Goal: Task Accomplishment & Management: Complete application form

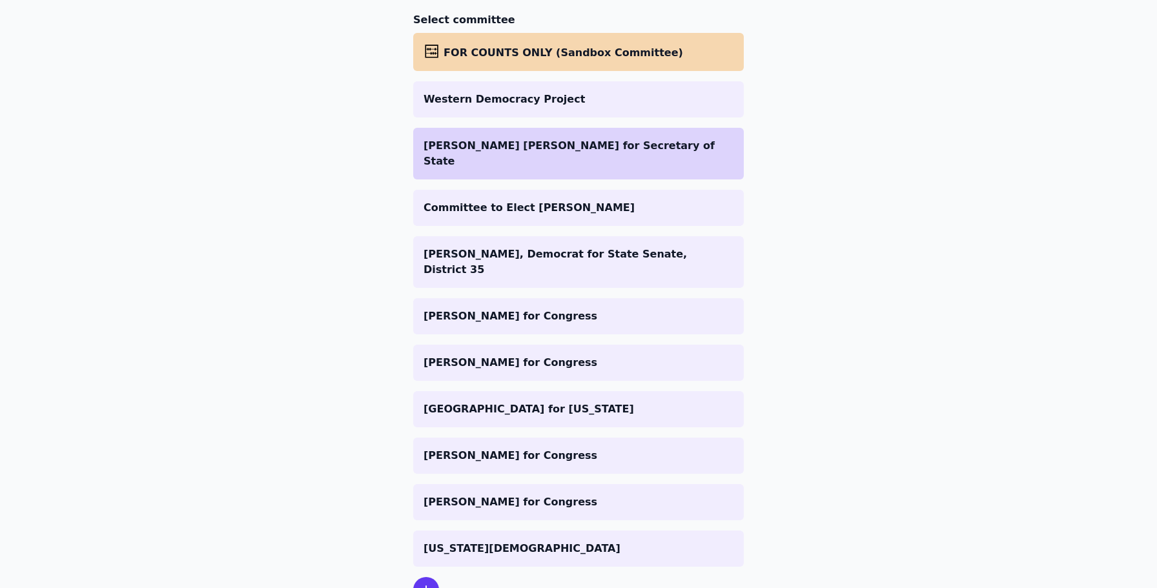
scroll to position [216, 0]
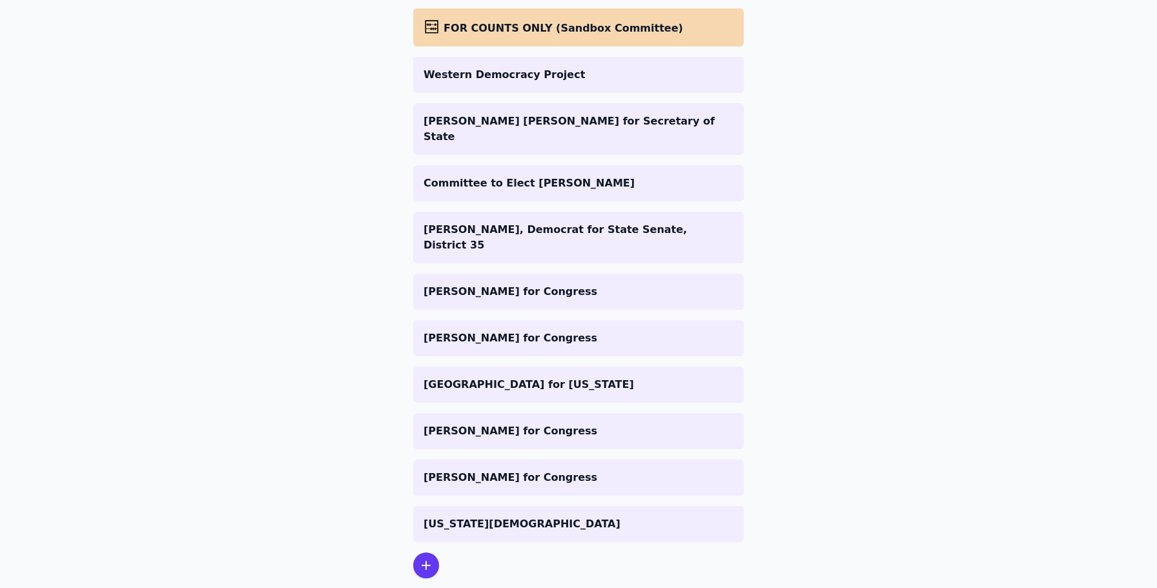
click at [419, 558] on icon at bounding box center [425, 565] width 15 height 15
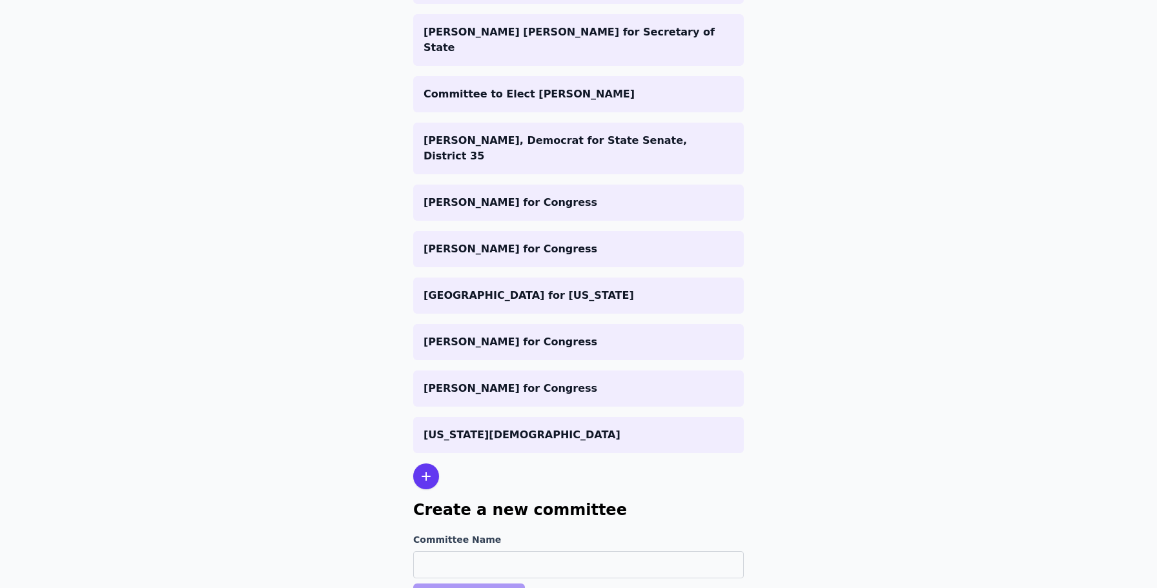
scroll to position [342, 0]
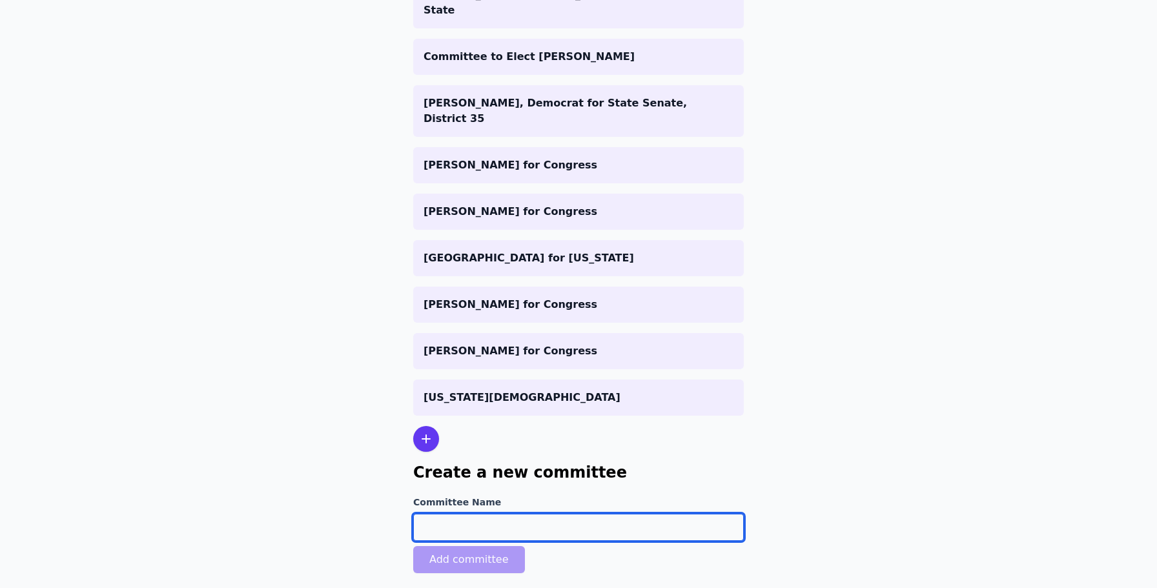
click at [436, 514] on input "Committee Name" at bounding box center [578, 527] width 331 height 27
type input "[PERSON_NAME] For Treasurer"
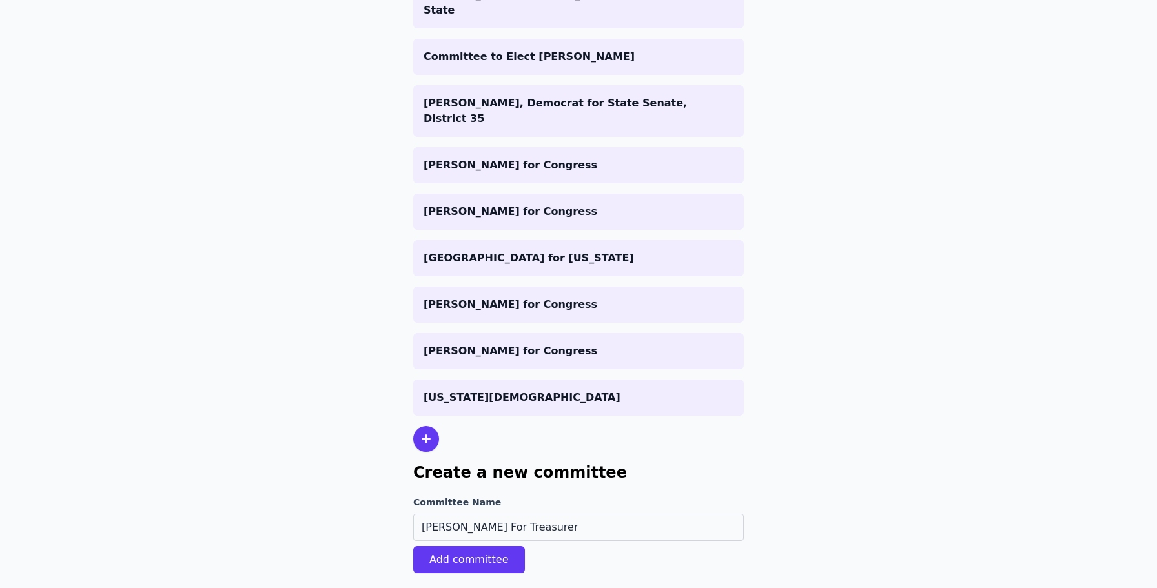
click at [631, 462] on div "Create a new committee Committee Name Brianna For Treasurer Add committee" at bounding box center [578, 517] width 331 height 111
click at [462, 546] on button "Add committee" at bounding box center [469, 559] width 112 height 27
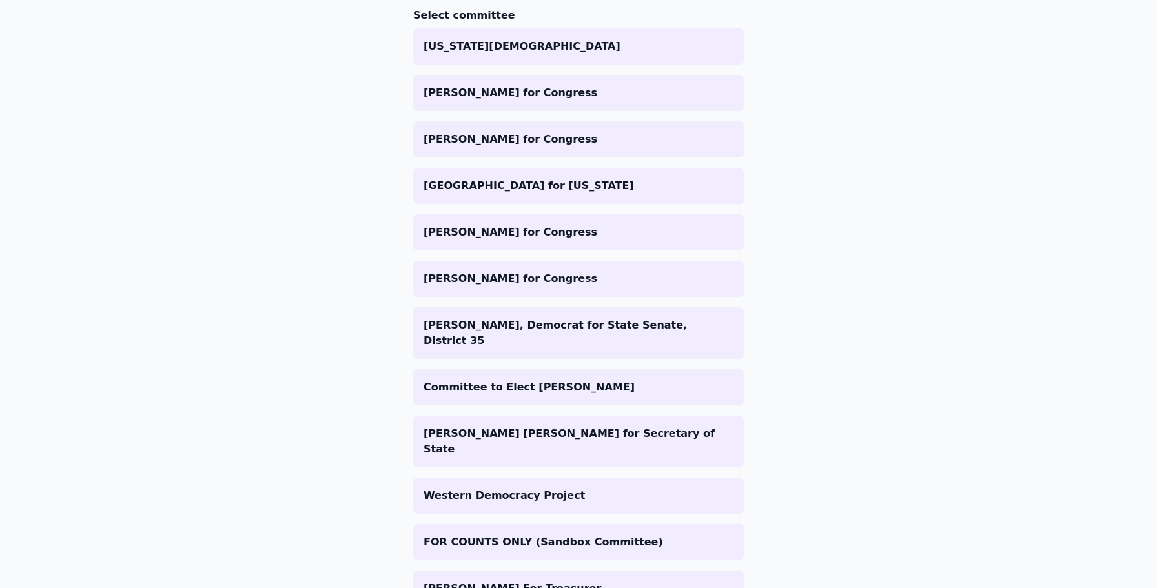
scroll to position [305, 0]
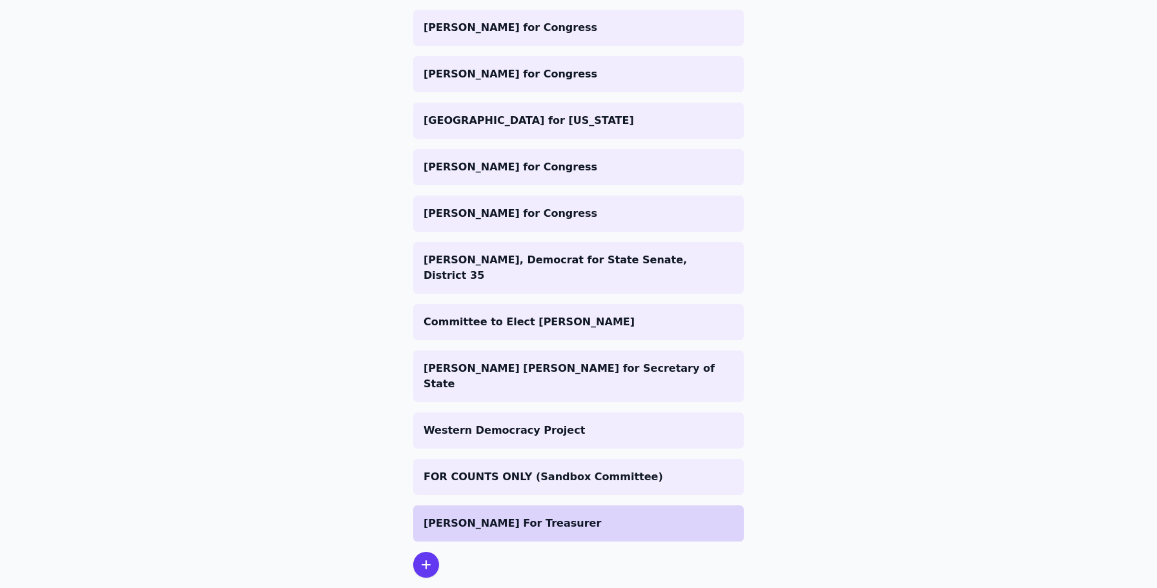
click at [465, 516] on p "[PERSON_NAME] For Treasurer" at bounding box center [579, 523] width 310 height 15
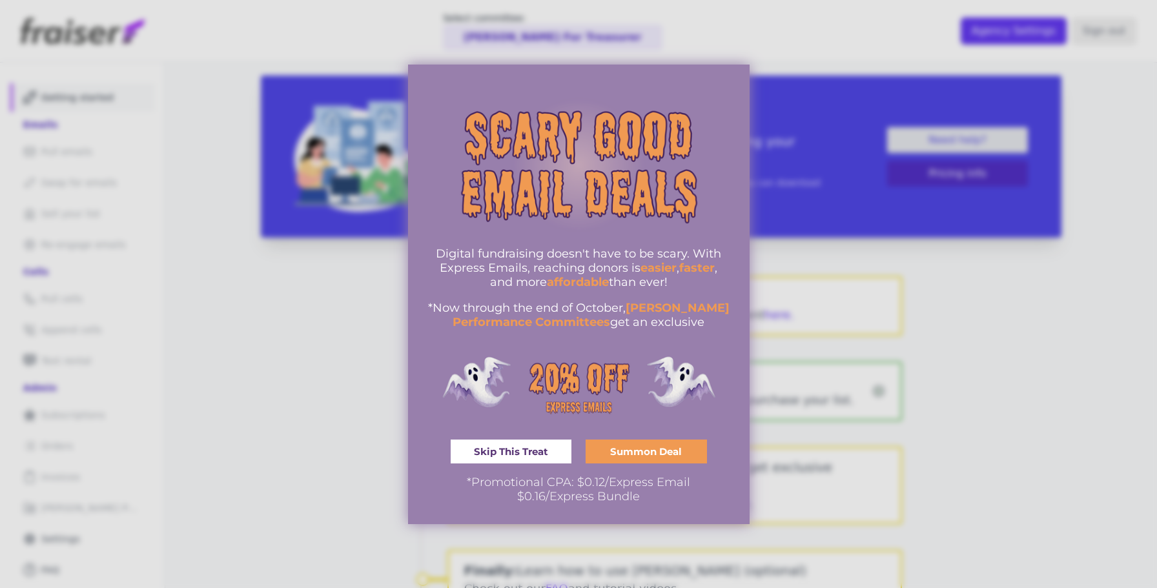
click at [511, 286] on span ", and more" at bounding box center [604, 275] width 228 height 28
click at [617, 449] on span "Summon Deal" at bounding box center [646, 452] width 72 height 10
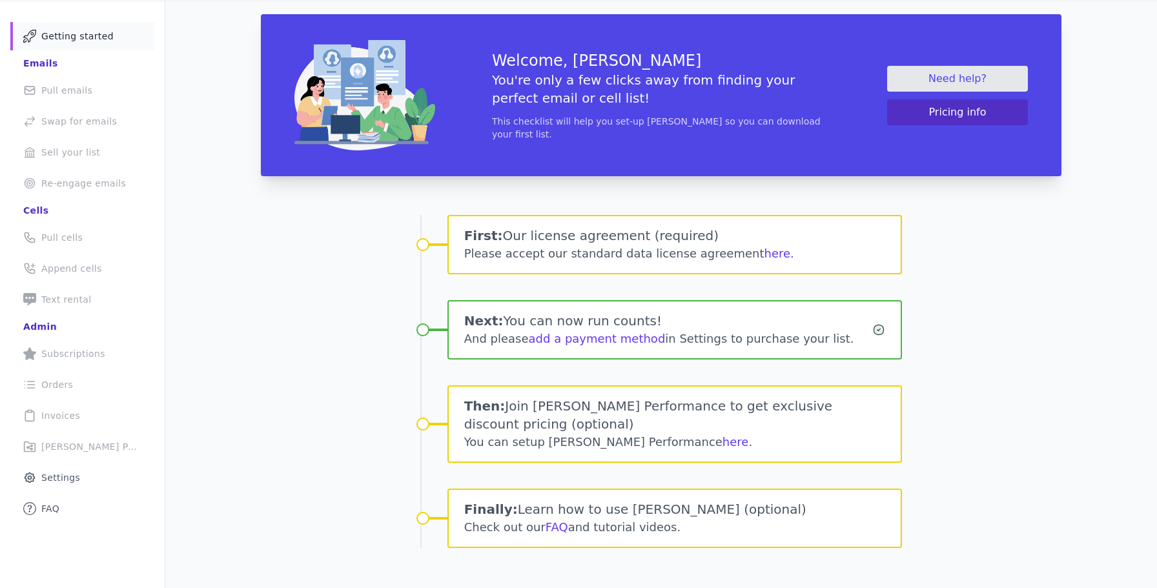
scroll to position [63, 0]
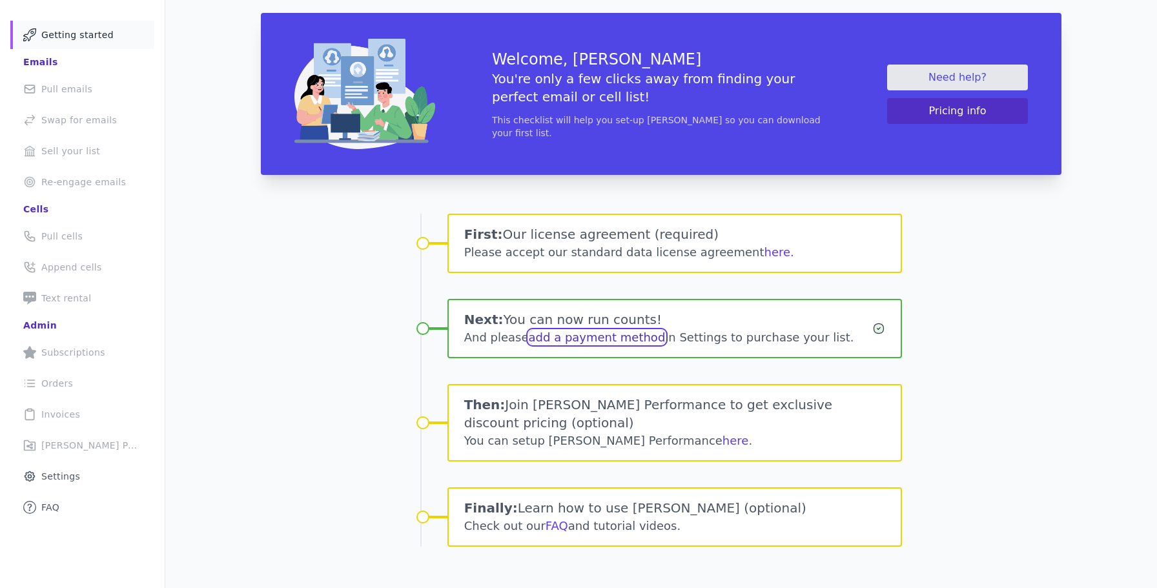
click at [622, 341] on link "add a payment method" at bounding box center [597, 338] width 137 height 14
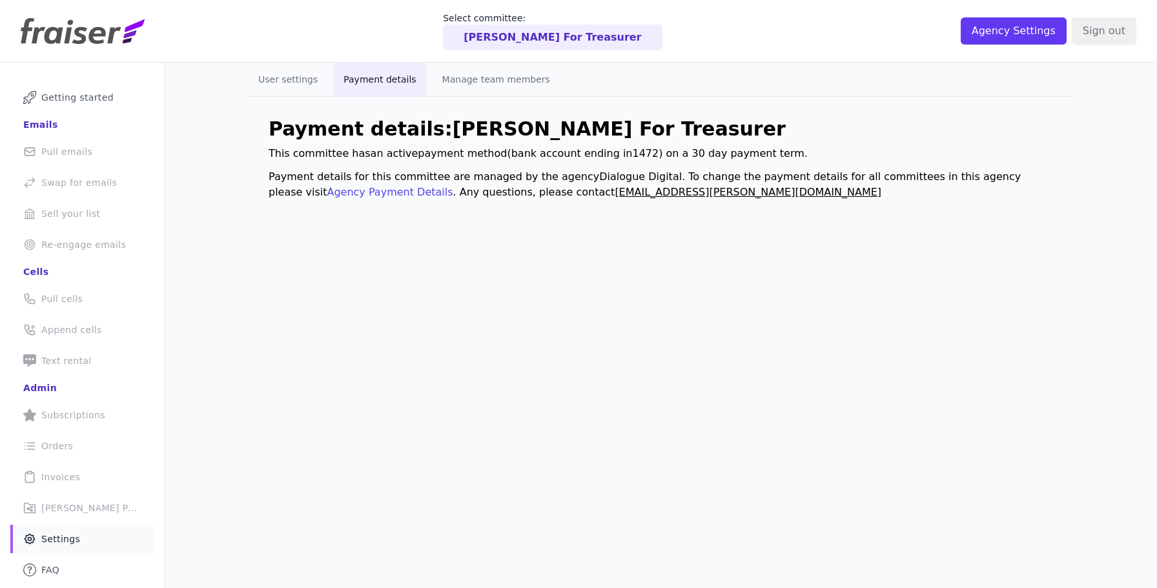
click at [50, 154] on li "Mail Icon Outline of a mail envelope Pull emails" at bounding box center [82, 152] width 144 height 28
click at [71, 148] on li "Mail Icon Outline of a mail envelope Pull emails" at bounding box center [82, 152] width 144 height 28
click at [327, 194] on link "Agency Payment Details" at bounding box center [390, 192] width 126 height 12
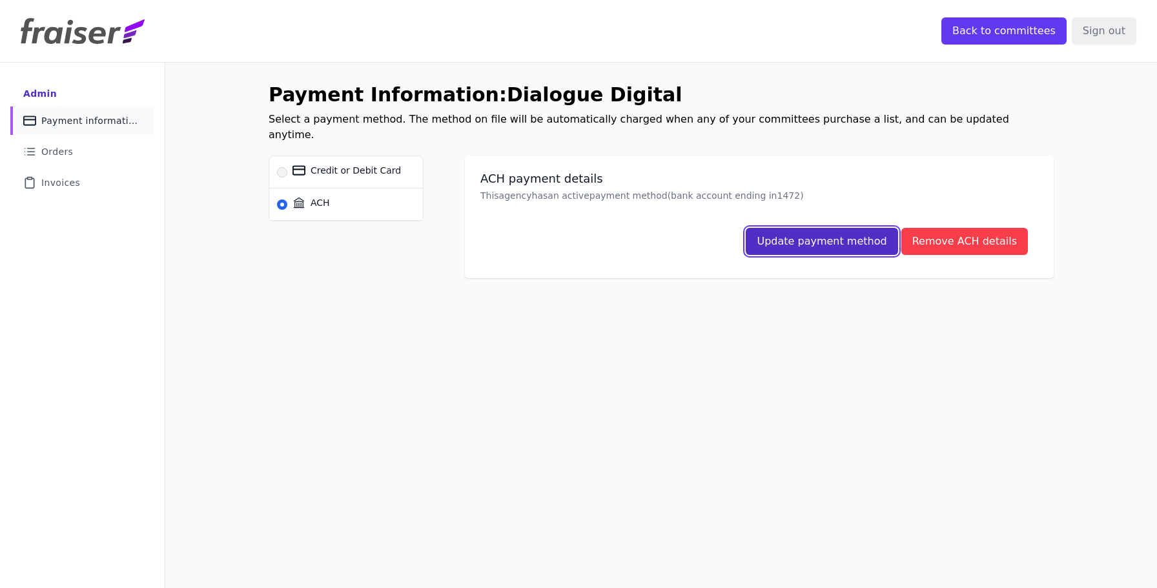
click at [867, 231] on button "Update payment method" at bounding box center [822, 241] width 152 height 27
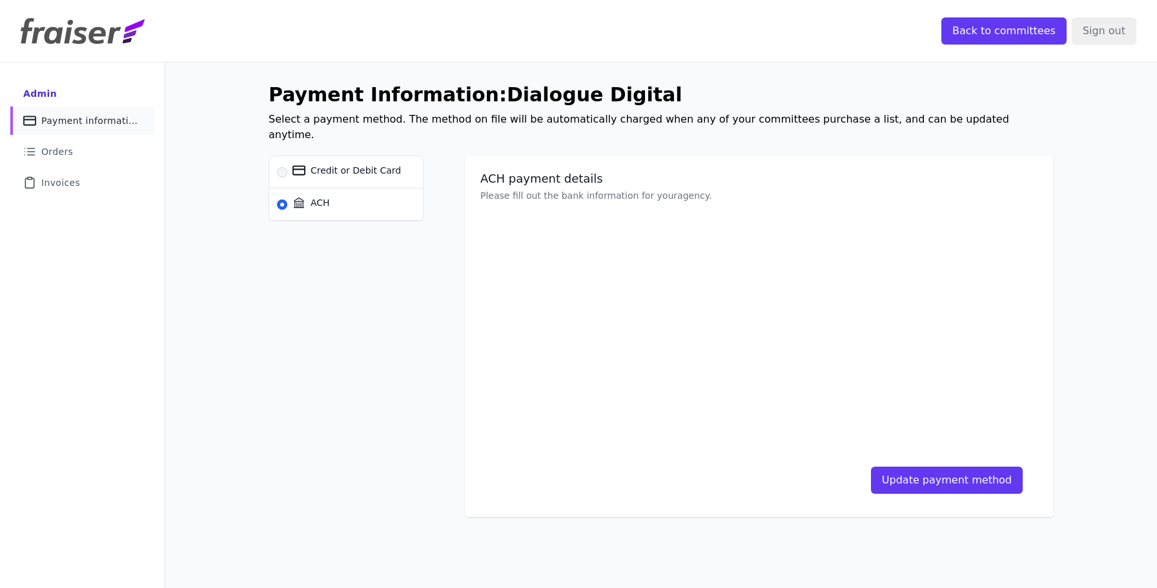
click at [346, 164] on span "Credit or Debit Card" at bounding box center [356, 170] width 90 height 13
click at [287, 167] on input "Credit or Debit Card" at bounding box center [282, 172] width 10 height 10
radio input "true"
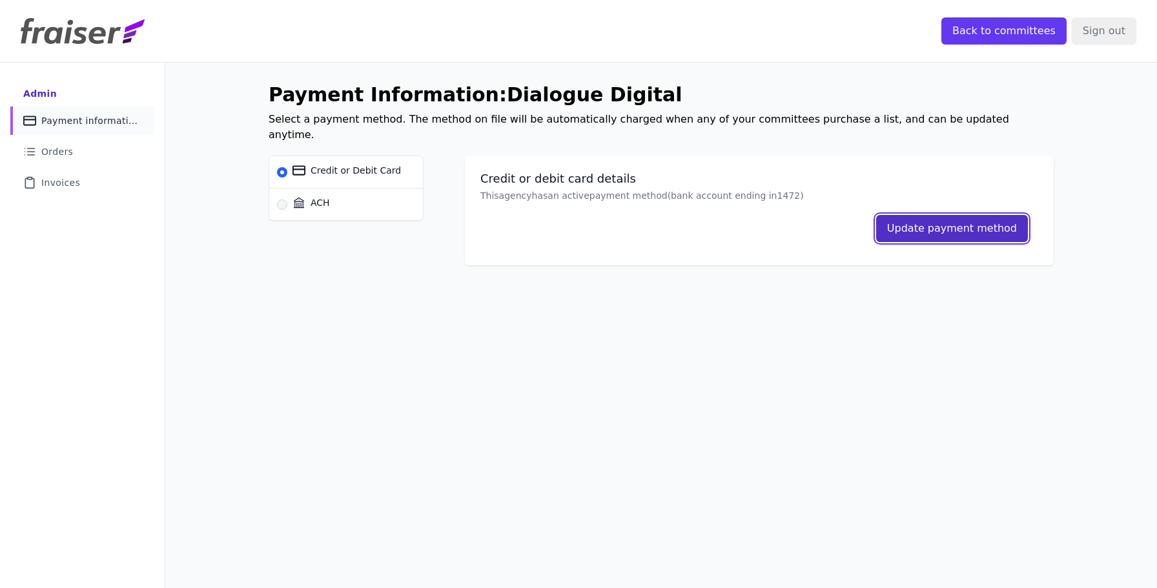
click at [952, 215] on button "Update payment method" at bounding box center [952, 228] width 152 height 27
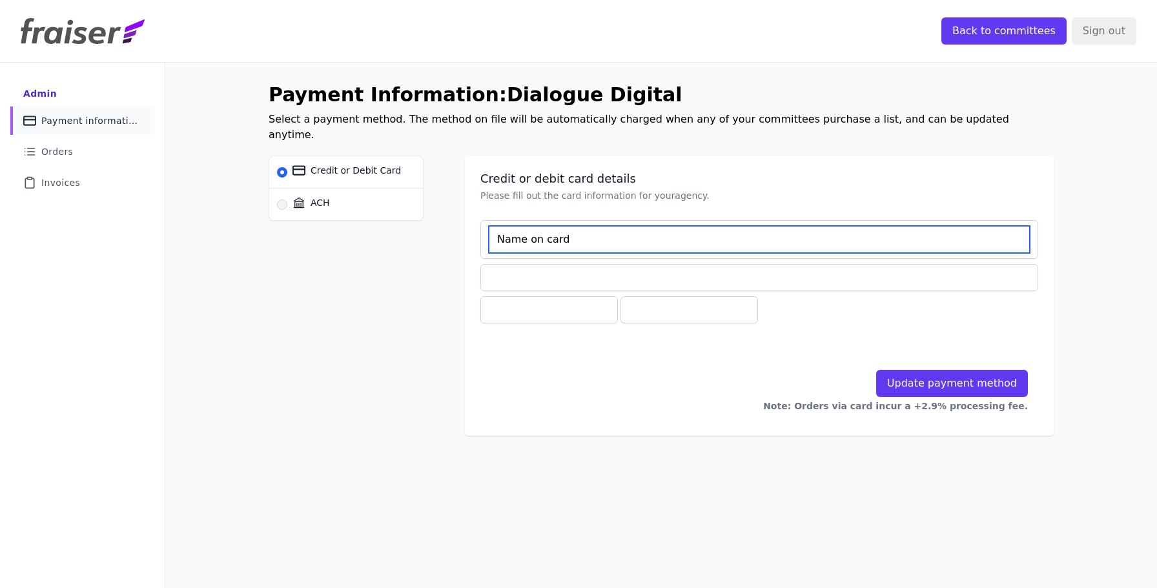
click at [685, 226] on input at bounding box center [759, 239] width 541 height 27
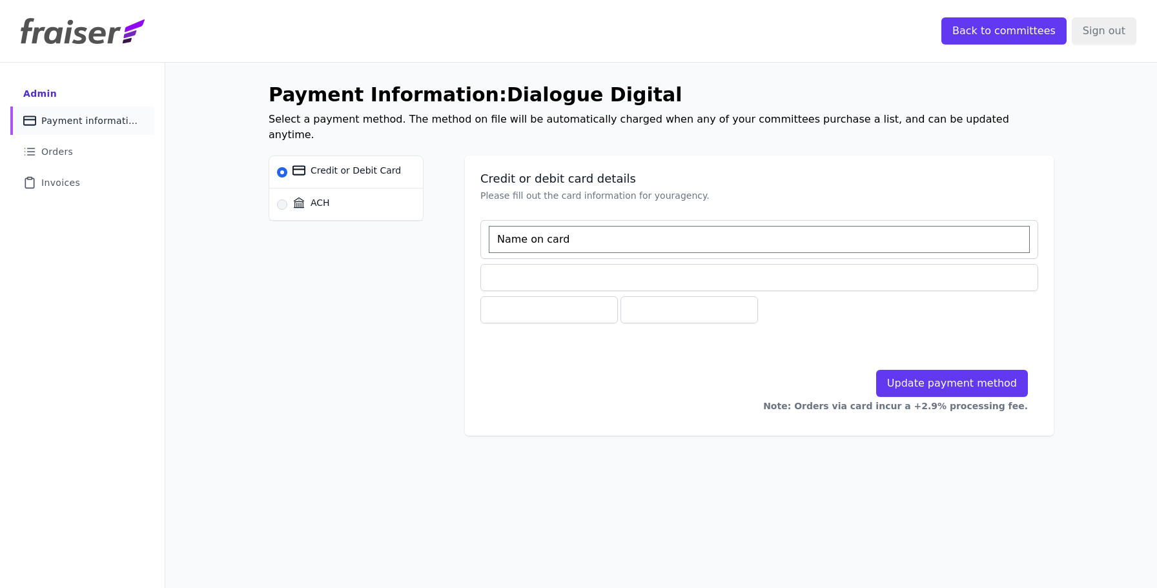
type input "[PERSON_NAME]"
click at [903, 336] on div "Update payment method Note: Orders via card incur a +2.9% processing fee." at bounding box center [759, 378] width 558 height 84
click at [927, 370] on button "Update payment method" at bounding box center [952, 383] width 152 height 27
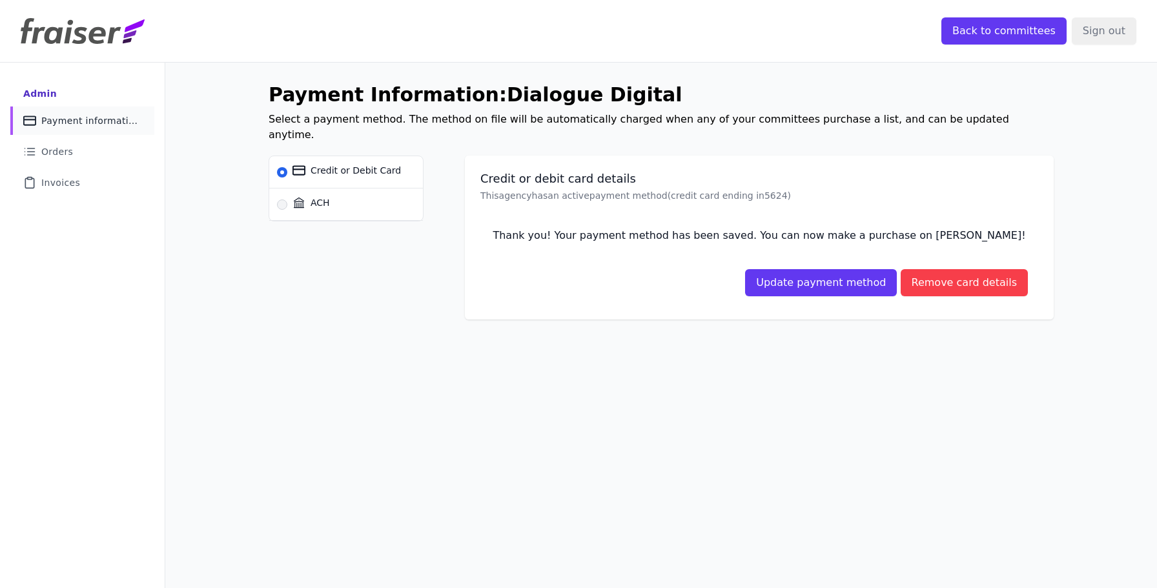
click at [340, 189] on label "ACH" at bounding box center [357, 205] width 130 height 32
click at [287, 200] on input "ACH" at bounding box center [282, 205] width 10 height 10
radio input "true"
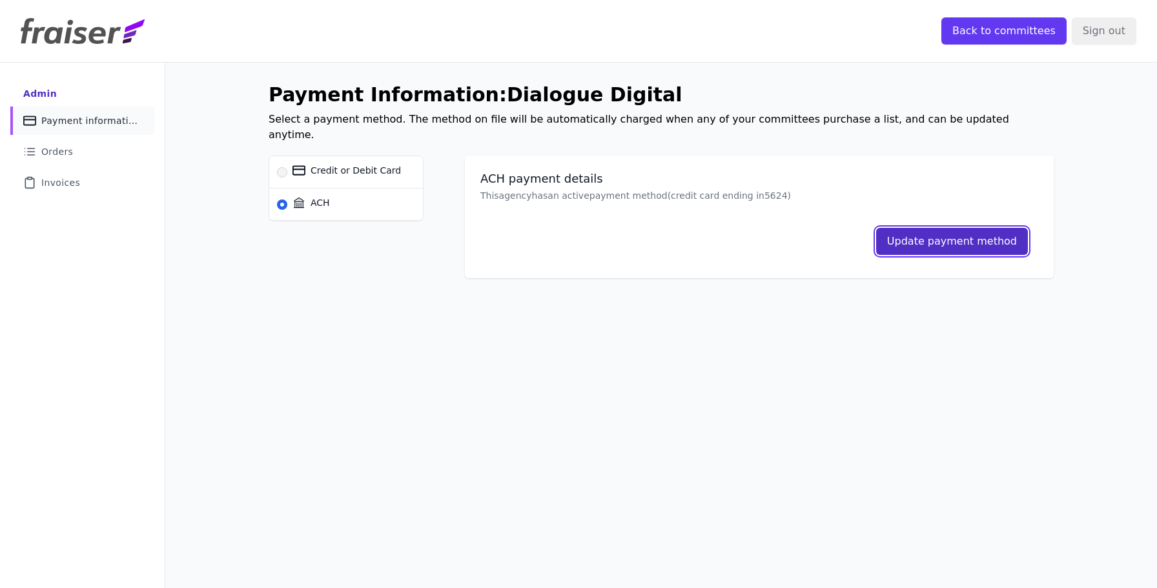
click at [1003, 228] on button "Update payment method" at bounding box center [952, 241] width 152 height 27
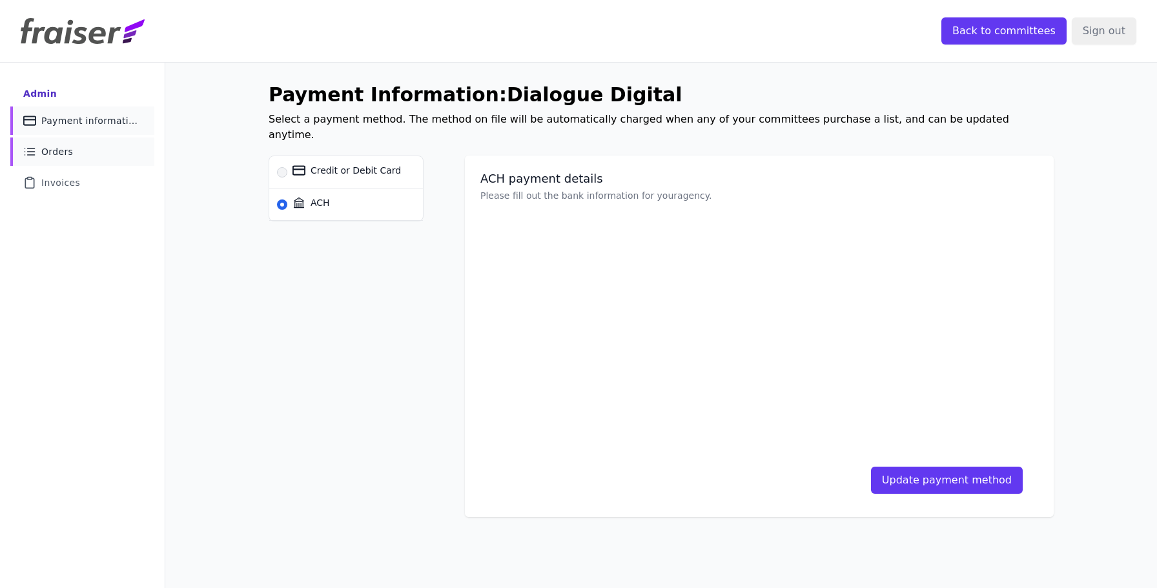
click at [57, 152] on span "Orders" at bounding box center [57, 151] width 32 height 13
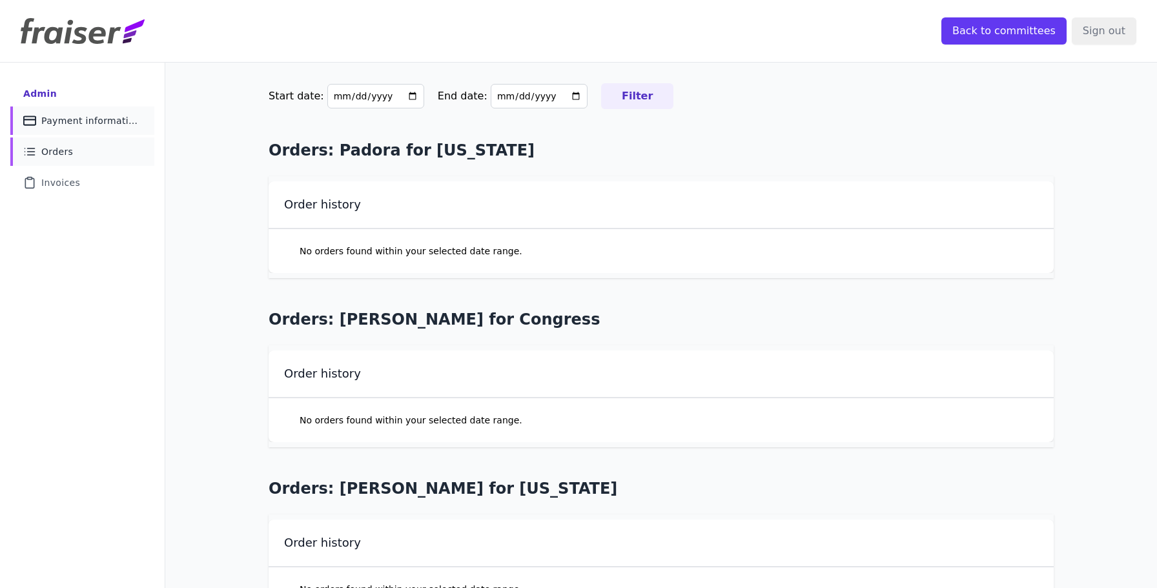
click at [92, 125] on span "Payment information" at bounding box center [89, 120] width 97 height 13
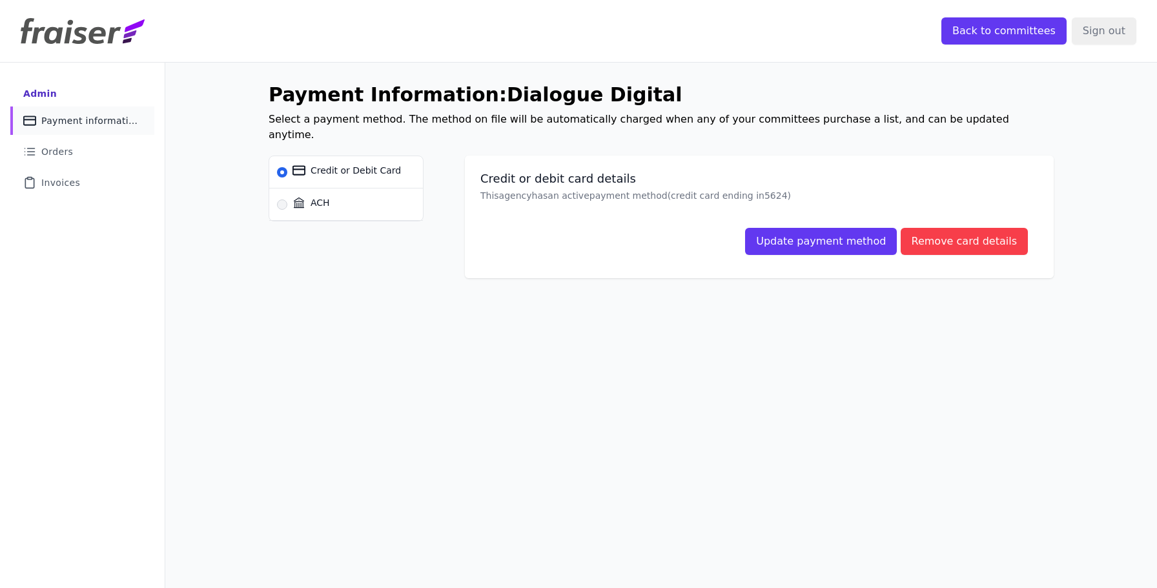
click at [349, 189] on label "ACH" at bounding box center [357, 205] width 130 height 32
click at [287, 200] on input "ACH" at bounding box center [282, 205] width 10 height 10
radio input "true"
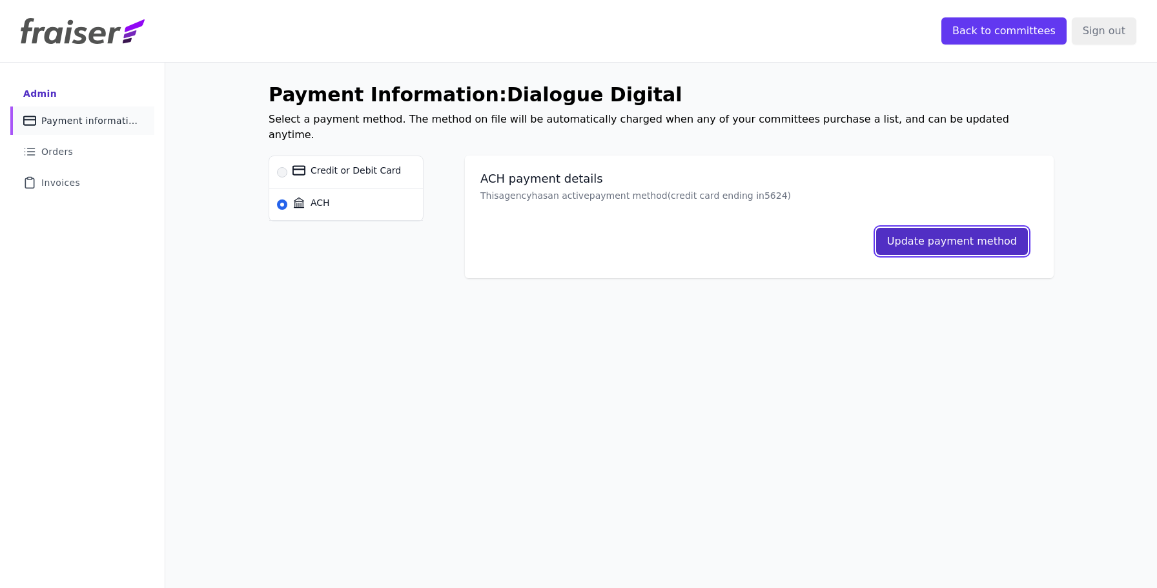
click at [935, 228] on button "Update payment method" at bounding box center [952, 241] width 152 height 27
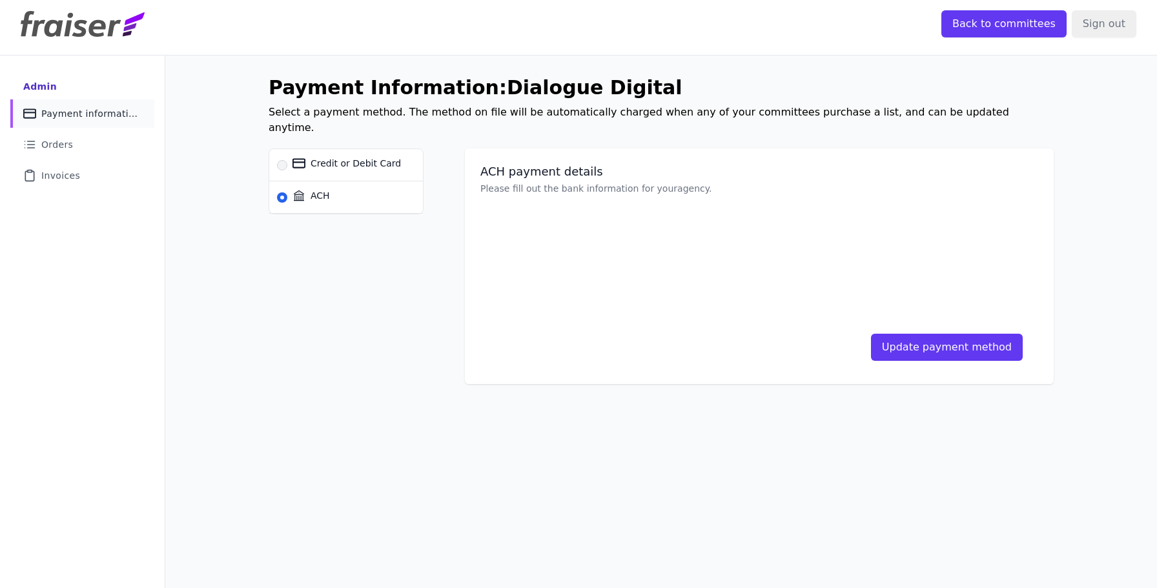
scroll to position [11, 0]
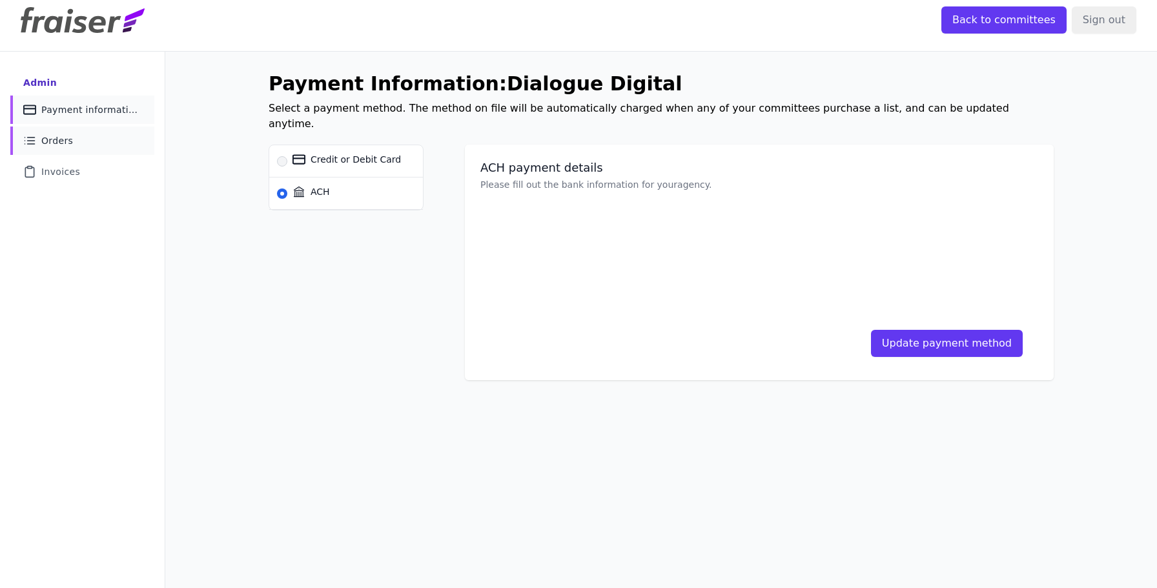
click at [36, 139] on link "List Icon Outline of bulleted list Orders" at bounding box center [82, 141] width 144 height 28
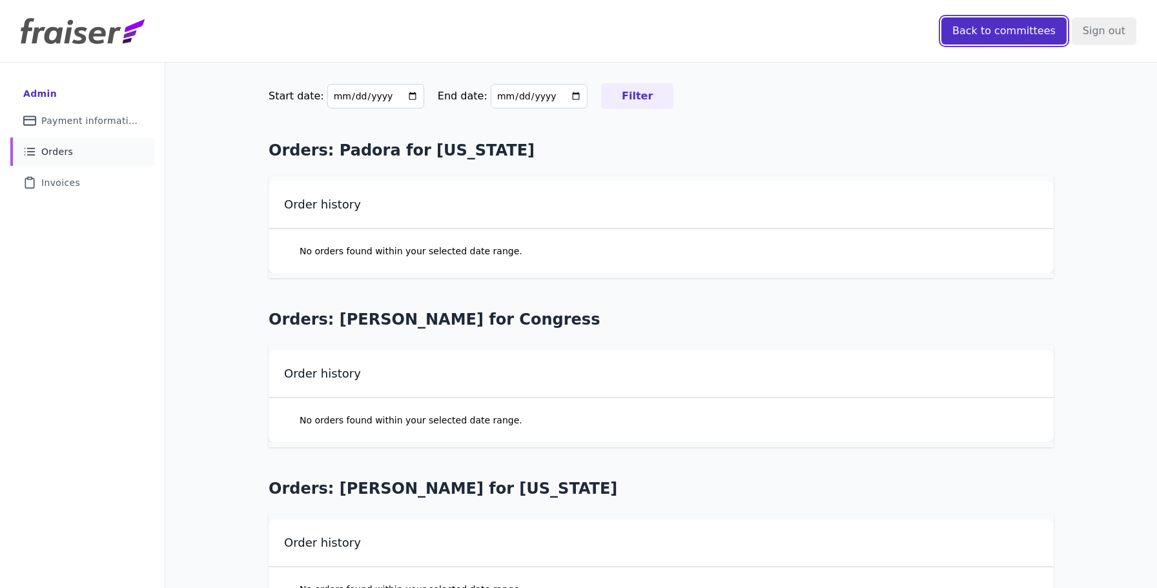
click at [992, 25] on input "Back to committees" at bounding box center [1003, 30] width 125 height 27
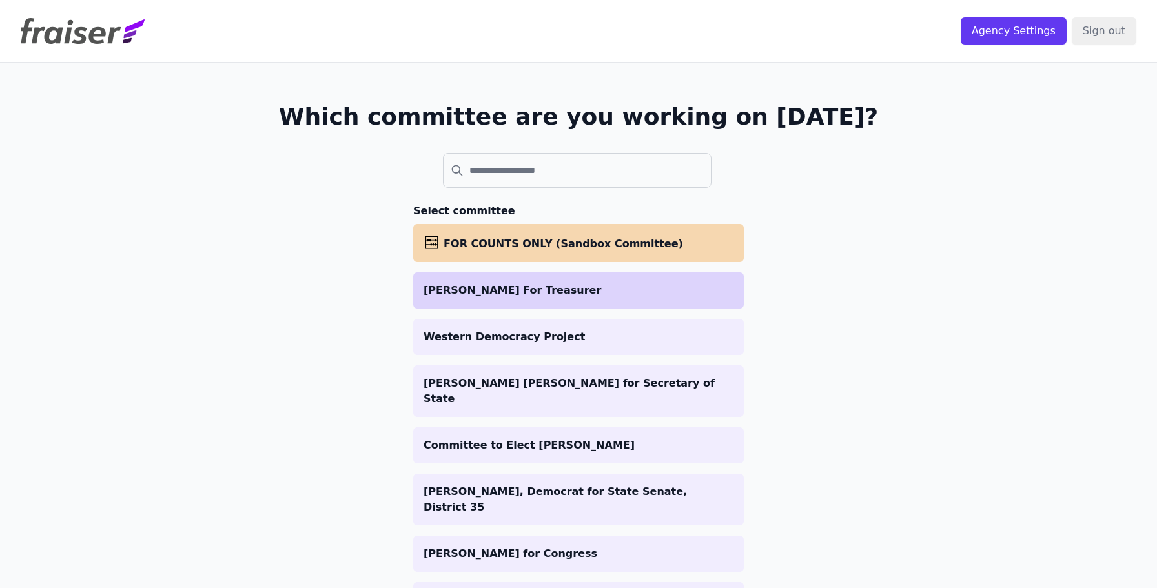
click at [620, 293] on p "Brianna For Treasurer" at bounding box center [579, 290] width 310 height 15
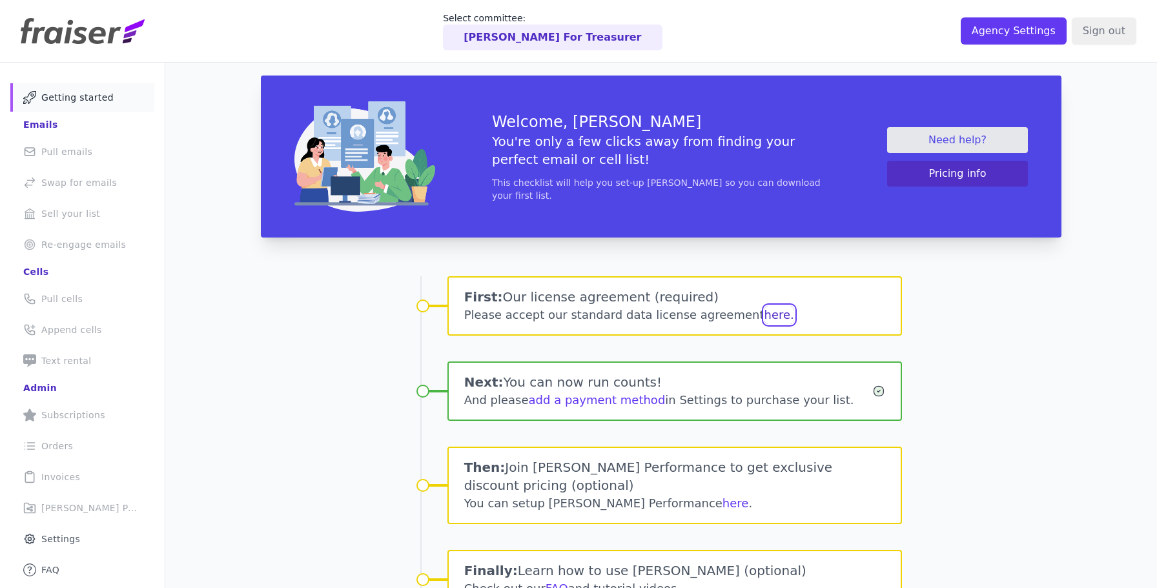
click at [764, 313] on button "here." at bounding box center [779, 315] width 30 height 18
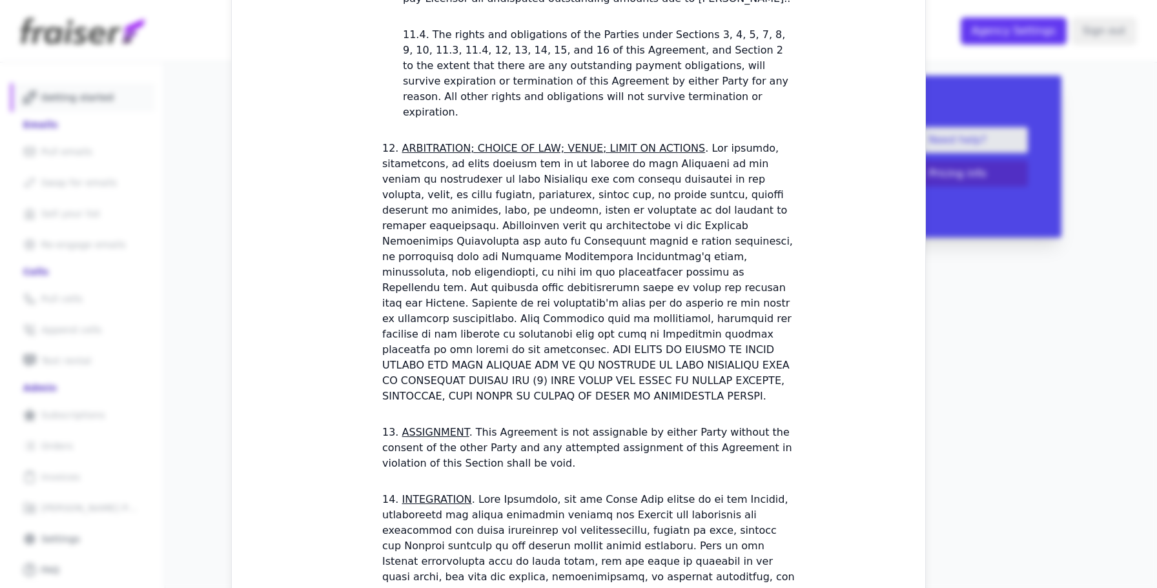
scroll to position [3657, 0]
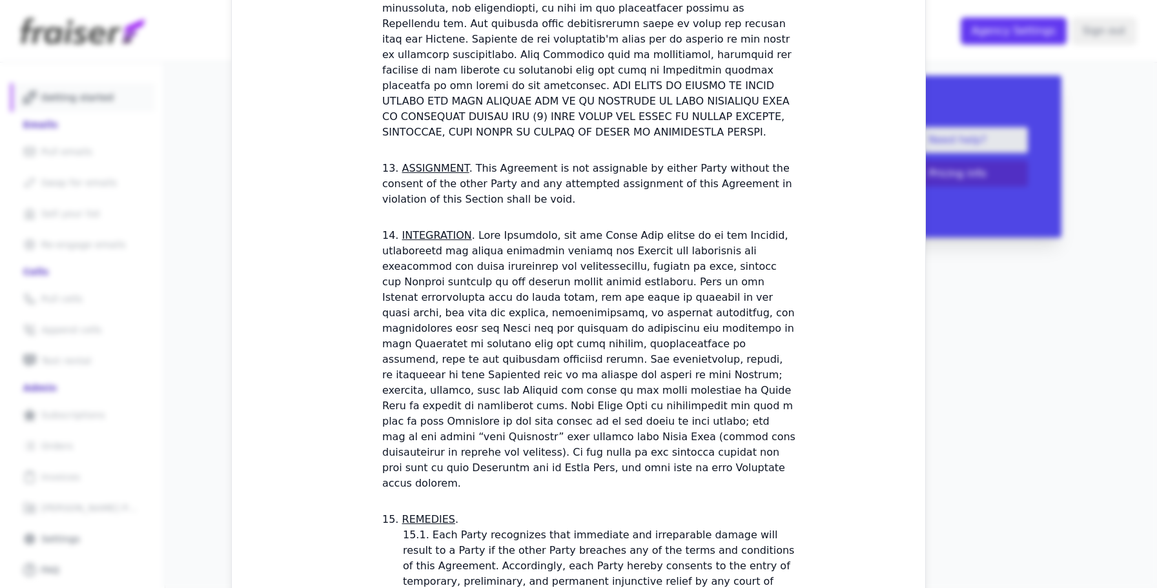
checkbox input "true"
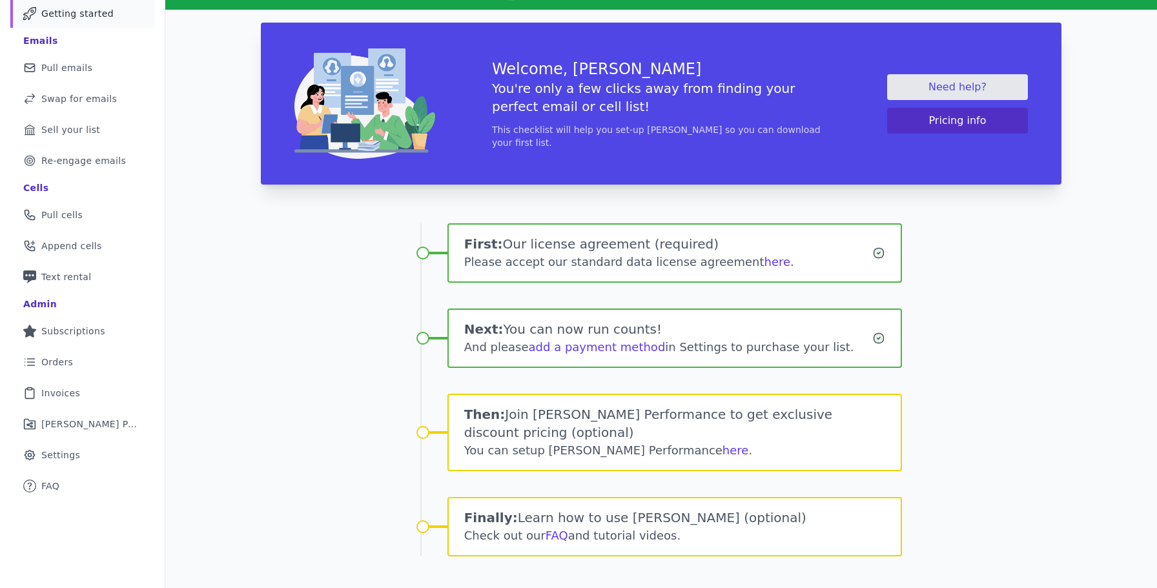
scroll to position [86, 0]
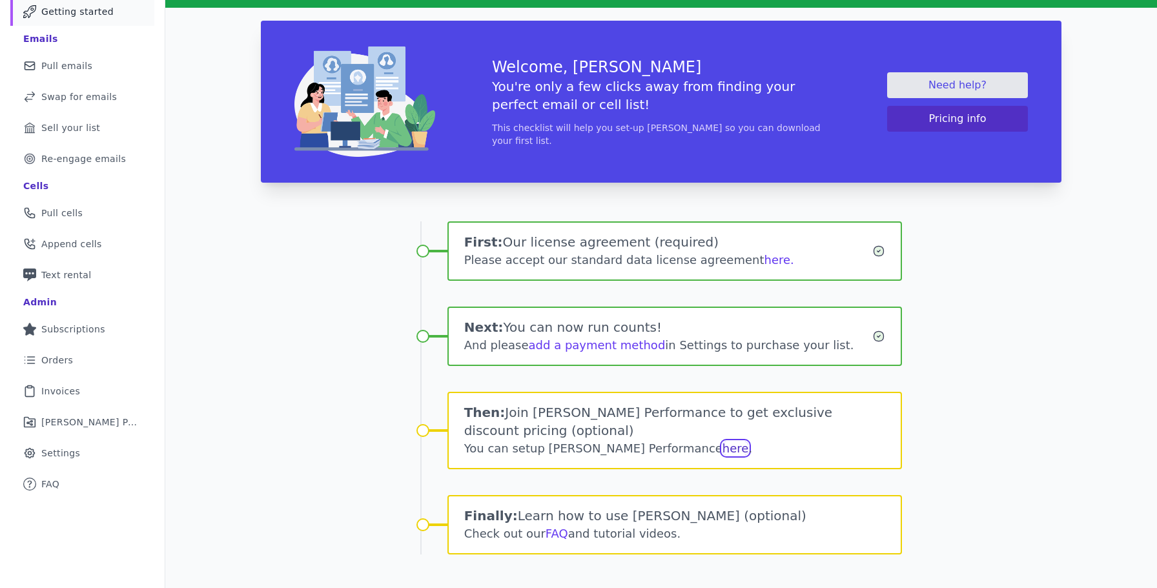
click at [723, 442] on link "here" at bounding box center [736, 449] width 26 height 14
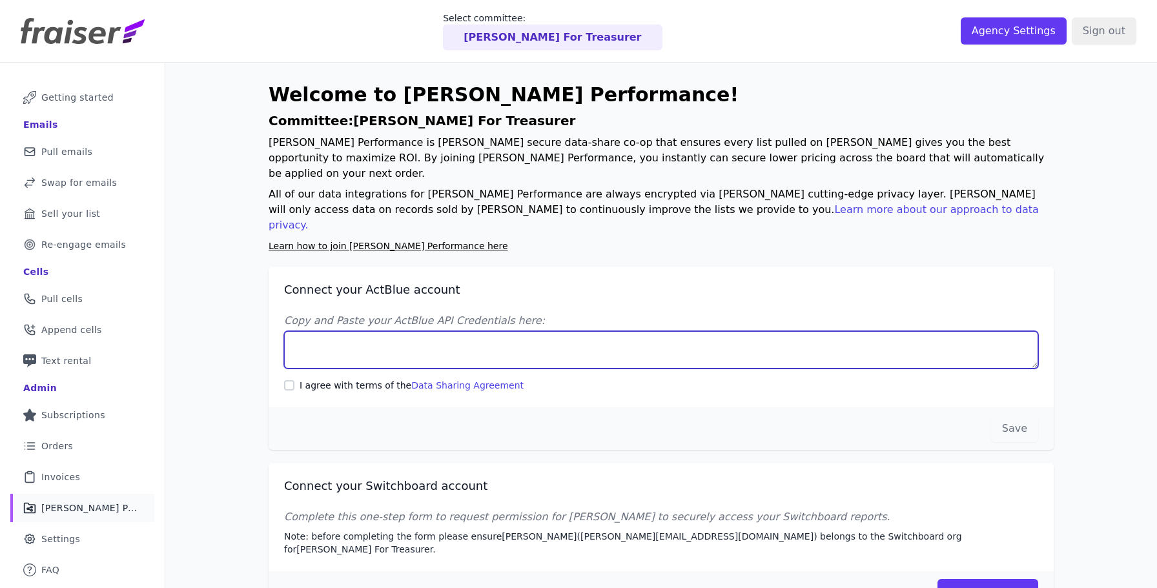
click at [497, 331] on textarea "Copy and Paste your ActBlue API Credentials here:" at bounding box center [661, 349] width 754 height 37
paste textarea "166841"
type textarea "166841"
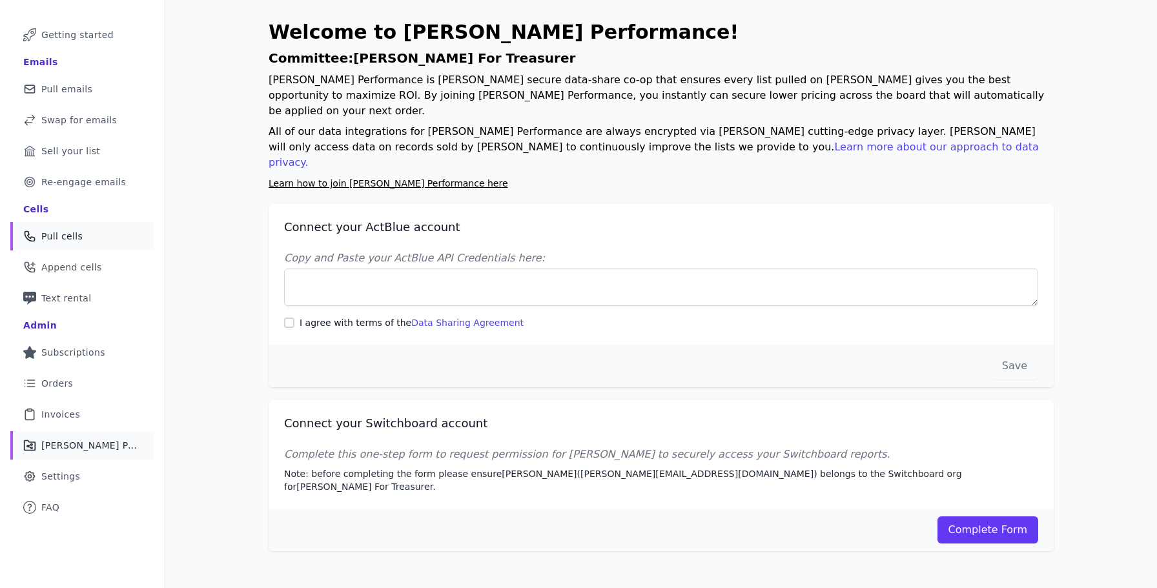
click at [56, 236] on span "Pull cells" at bounding box center [61, 236] width 41 height 13
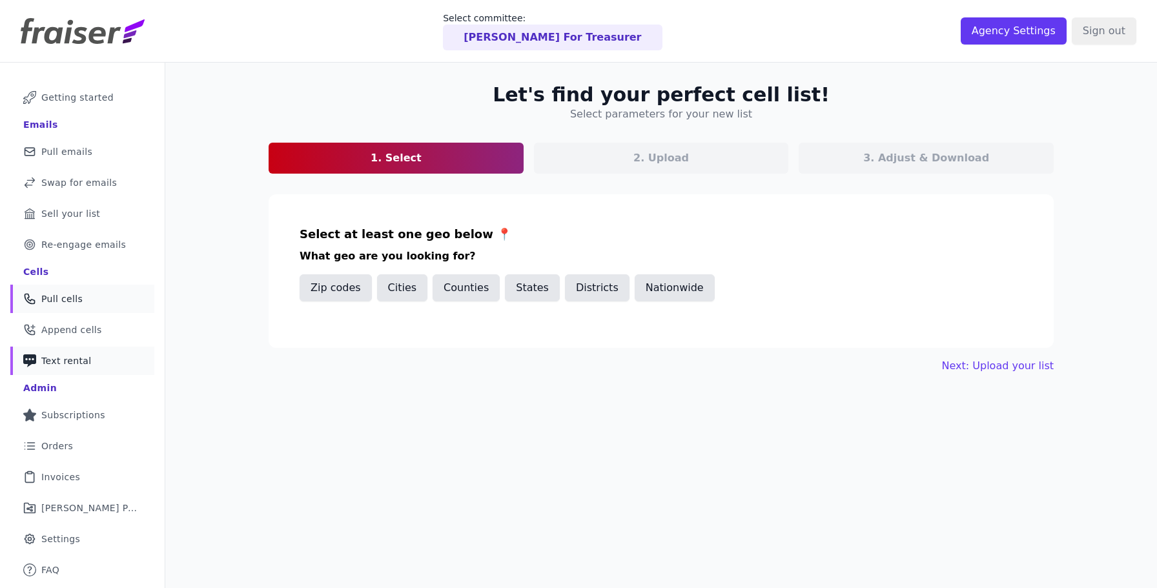
click at [70, 360] on span "Text rental" at bounding box center [66, 360] width 50 height 13
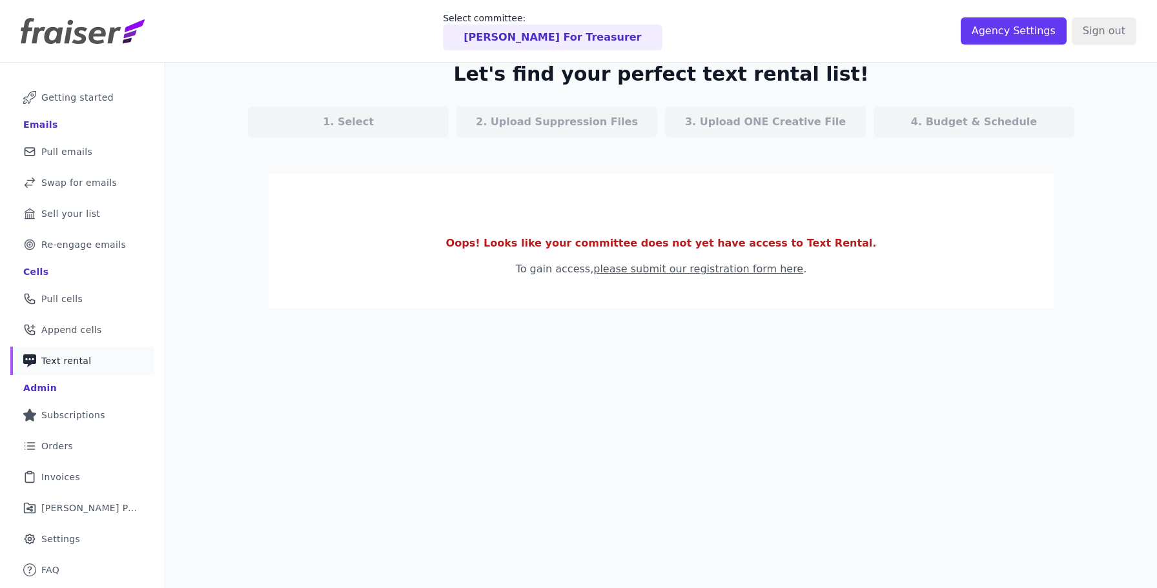
click at [637, 270] on link "please submit our registration form here" at bounding box center [698, 269] width 210 height 12
